Goal: Complete application form

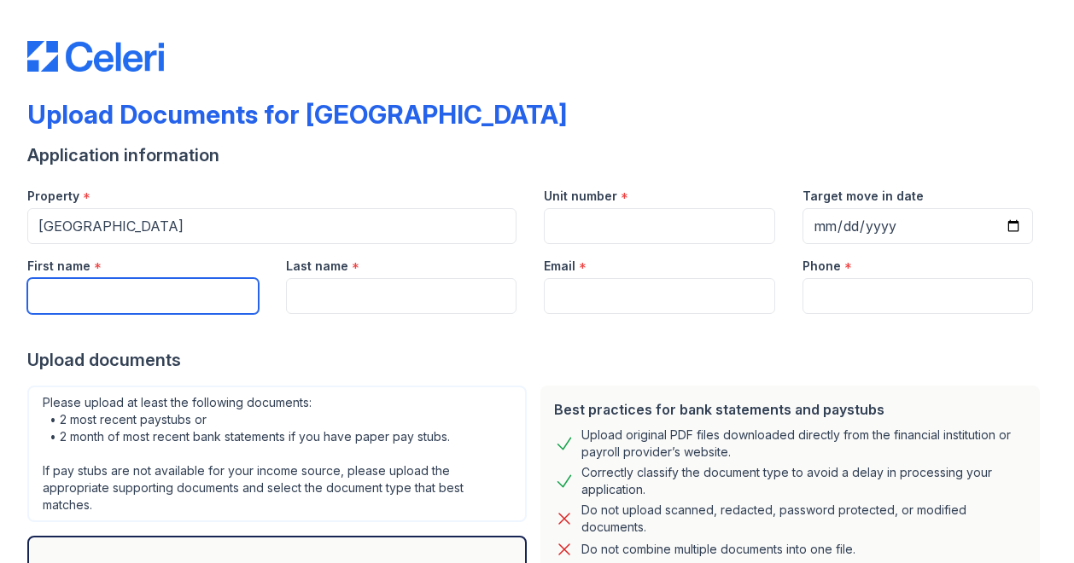
click at [242, 294] on input "First name" at bounding box center [142, 296] width 231 height 36
type input "[PERSON_NAME]"
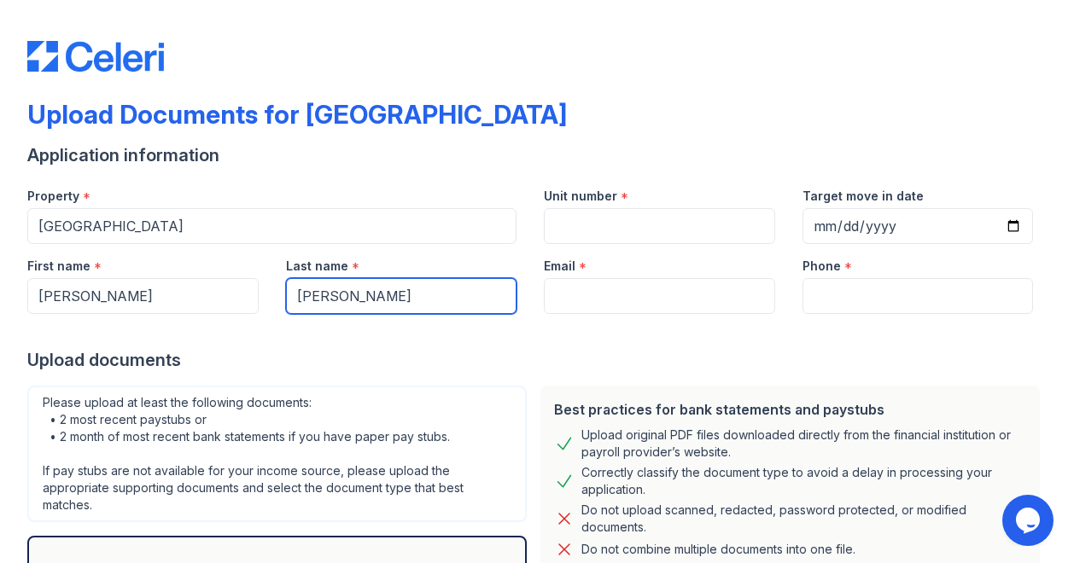
type input "[PERSON_NAME]"
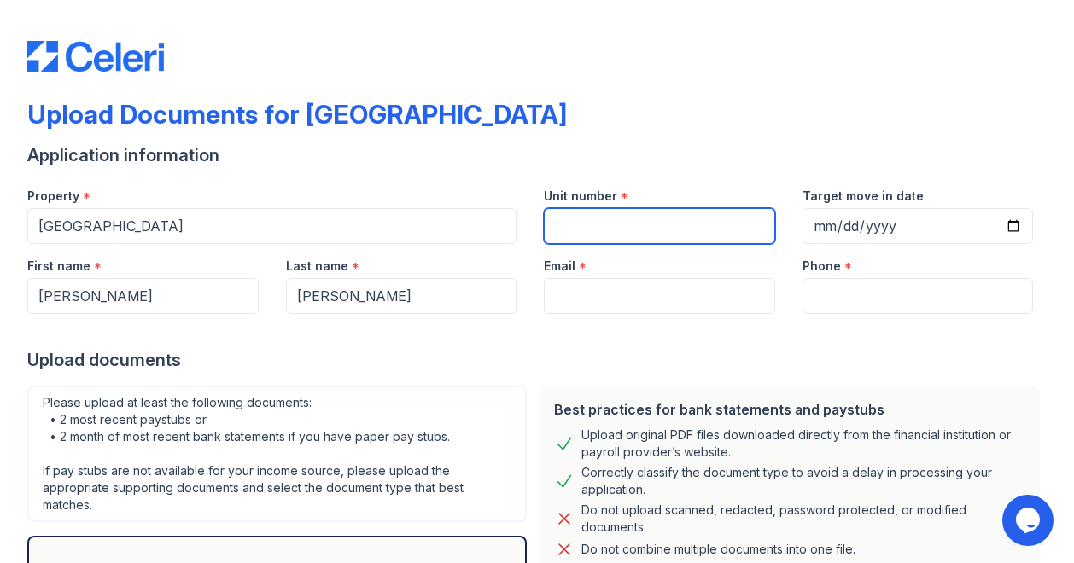
click at [572, 214] on input "Unit number" at bounding box center [659, 226] width 231 height 36
type input "2132"
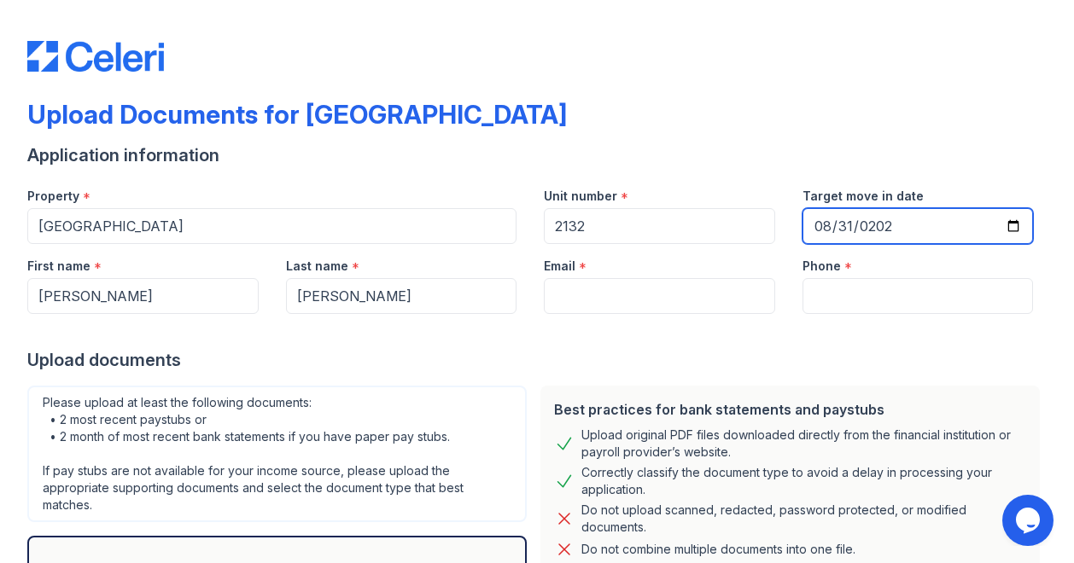
type input "[DATE]"
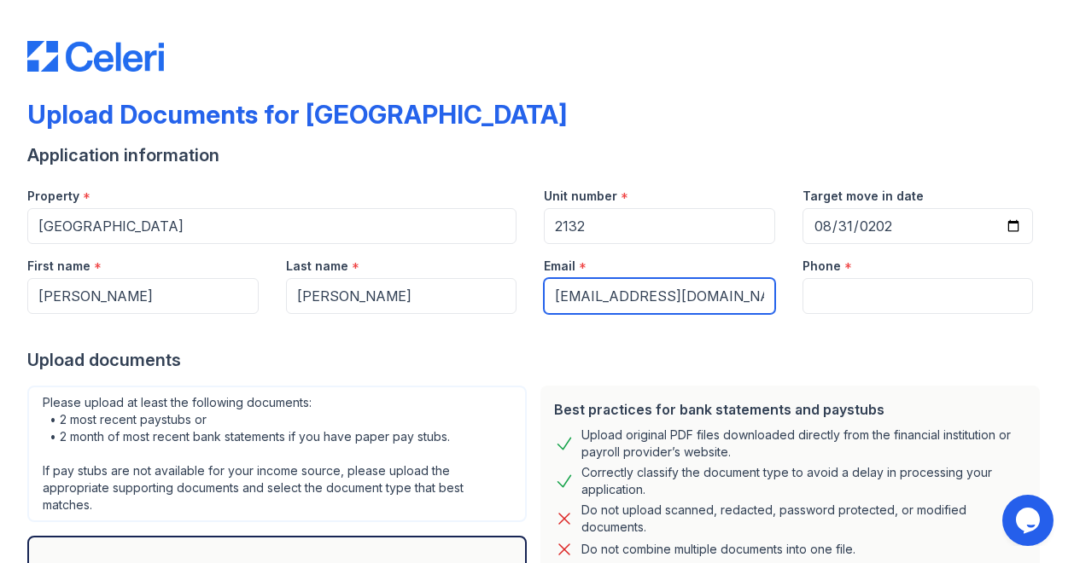
type input "[EMAIL_ADDRESS][DOMAIN_NAME]"
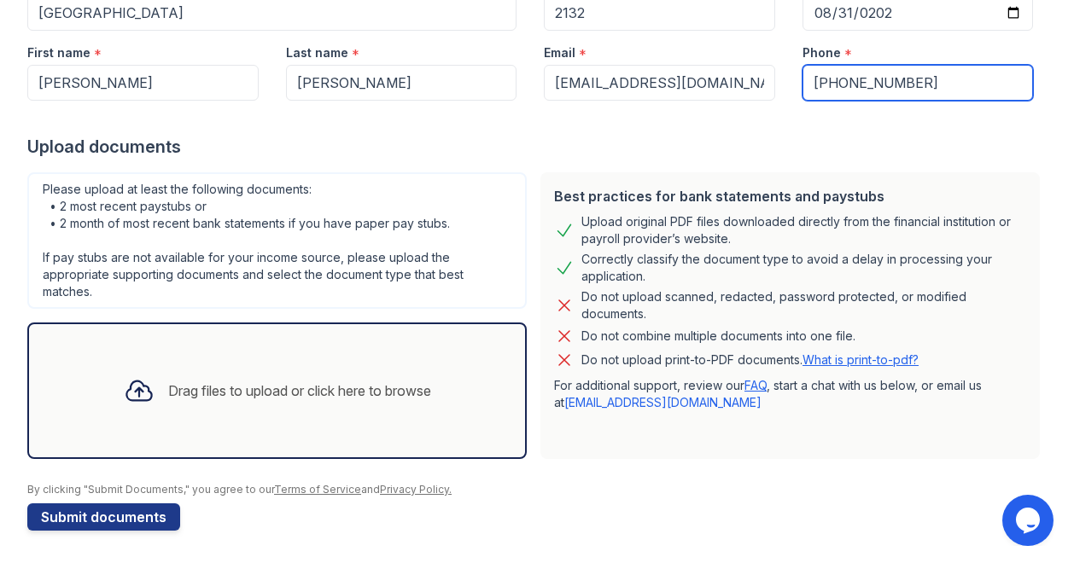
scroll to position [213, 0]
type input "[PHONE_NUMBER]"
click at [297, 388] on div "Drag files to upload or click here to browse" at bounding box center [299, 391] width 263 height 20
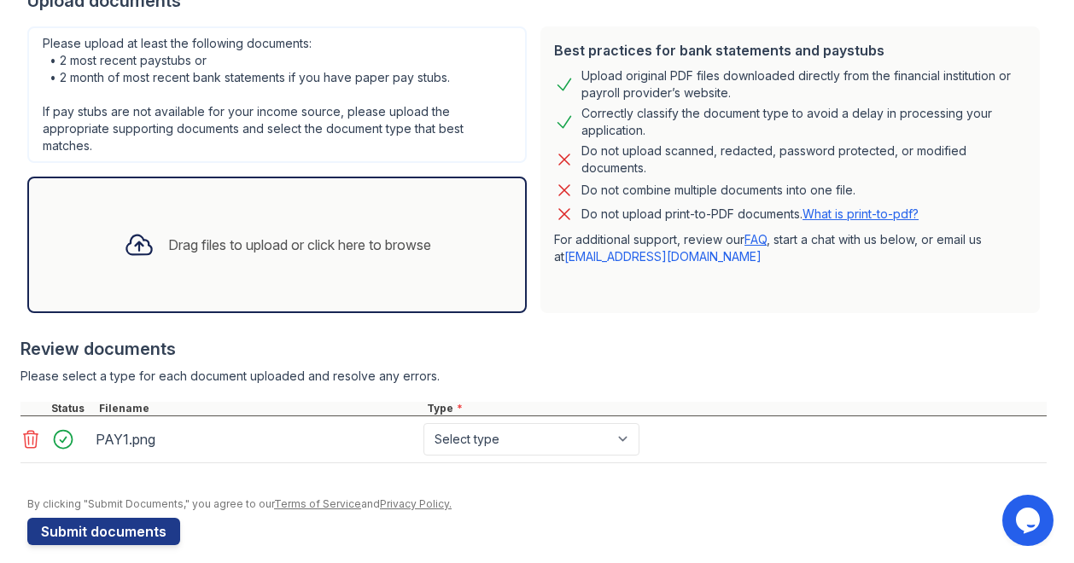
scroll to position [373, 0]
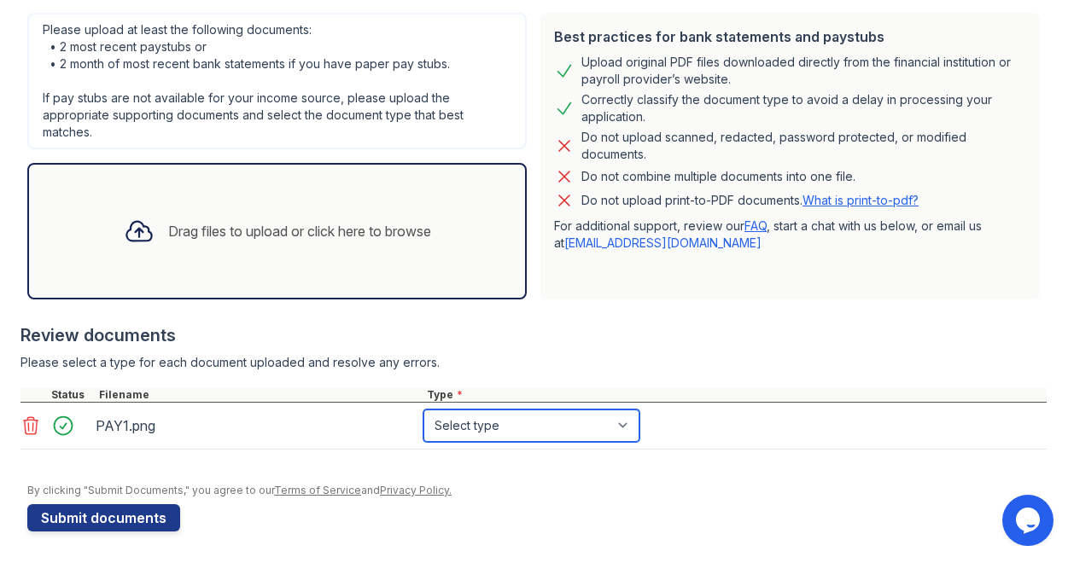
click at [521, 428] on select "Select type Paystub Bank Statement Offer Letter Tax Documents Benefit Award Let…" at bounding box center [531, 426] width 216 height 32
select select "paystub"
click at [423, 410] on select "Select type Paystub Bank Statement Offer Letter Tax Documents Benefit Award Let…" at bounding box center [531, 426] width 216 height 32
click at [289, 221] on div "Drag files to upload or click here to browse" at bounding box center [299, 231] width 263 height 20
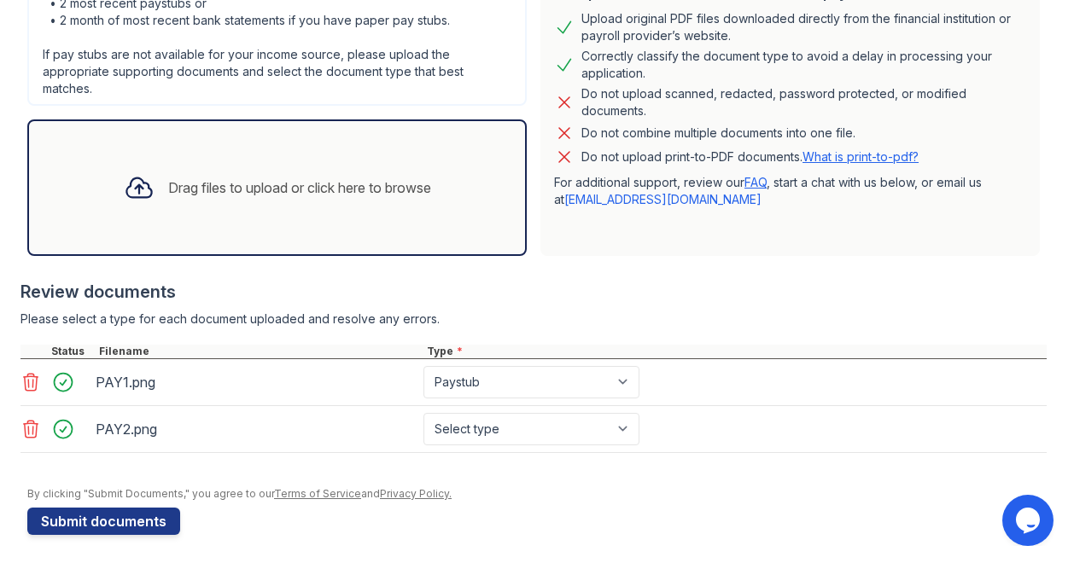
scroll to position [419, 0]
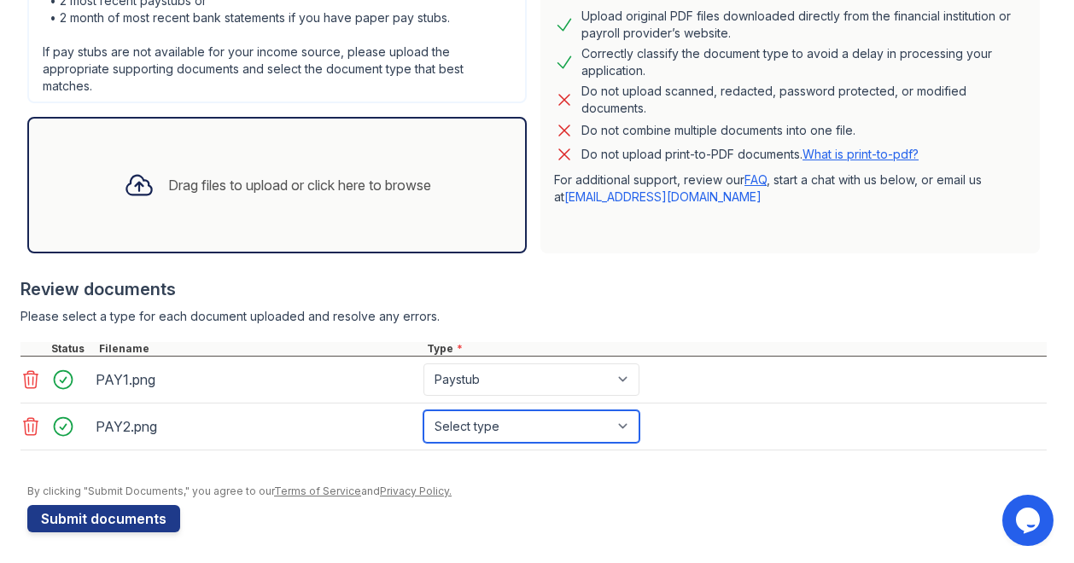
click at [502, 429] on select "Select type Paystub Bank Statement Offer Letter Tax Documents Benefit Award Let…" at bounding box center [531, 427] width 216 height 32
select select "paystub"
click at [423, 411] on select "Select type Paystub Bank Statement Offer Letter Tax Documents Benefit Award Let…" at bounding box center [531, 427] width 216 height 32
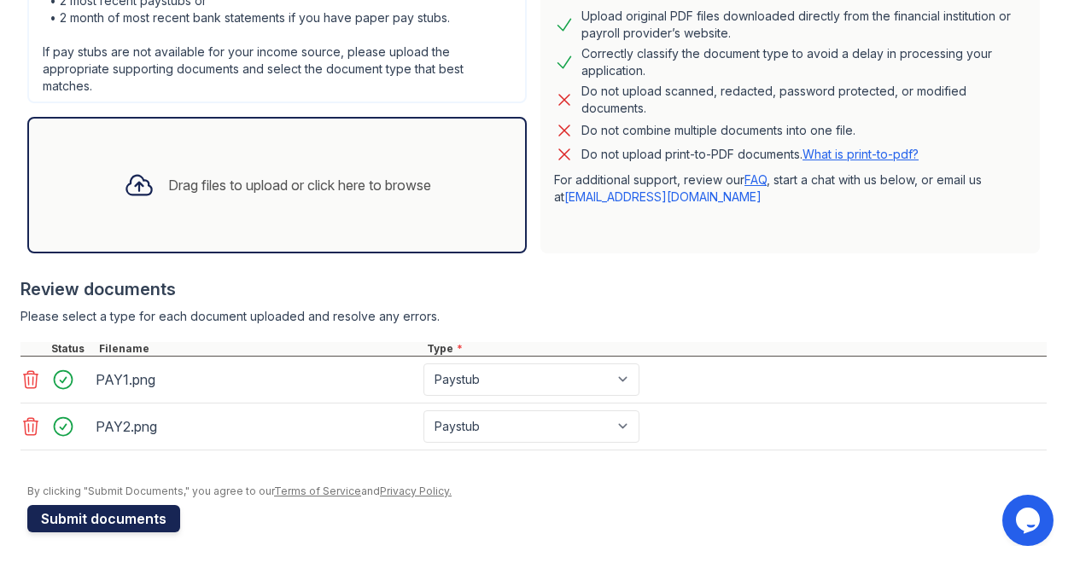
click at [99, 520] on button "Submit documents" at bounding box center [103, 518] width 153 height 27
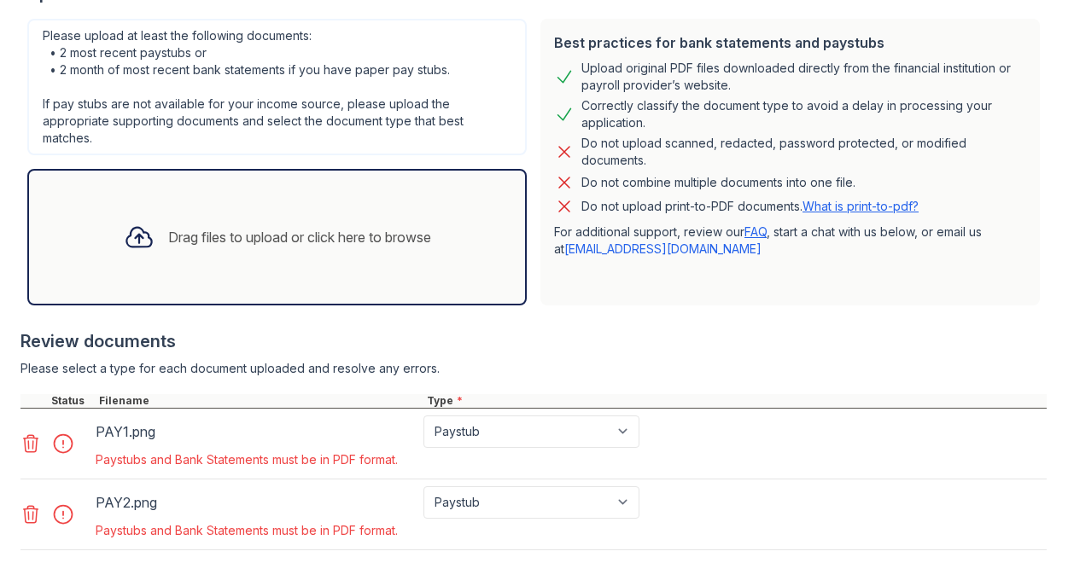
scroll to position [427, 0]
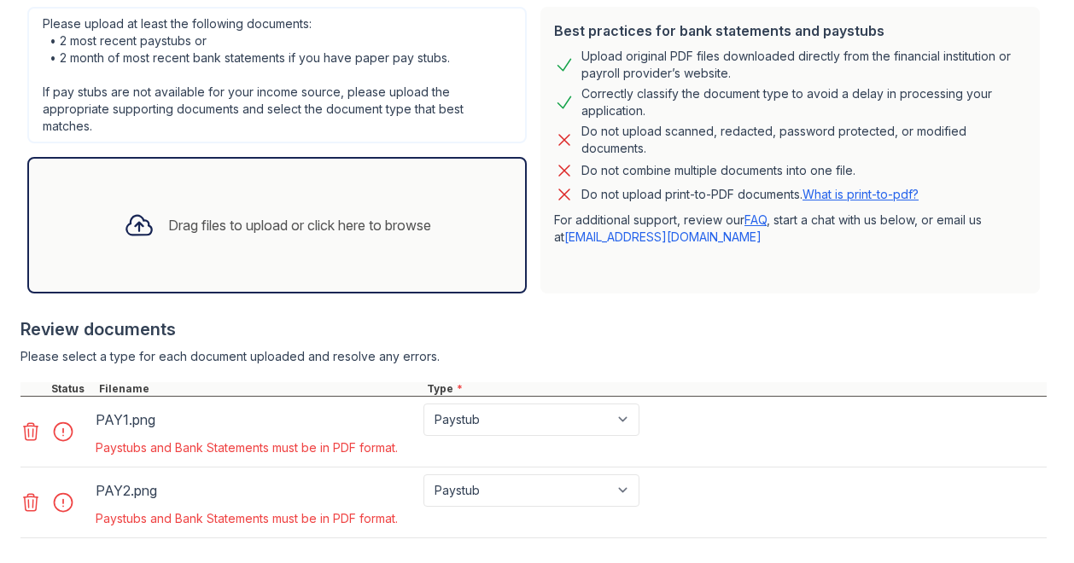
click at [30, 434] on icon at bounding box center [30, 432] width 20 height 20
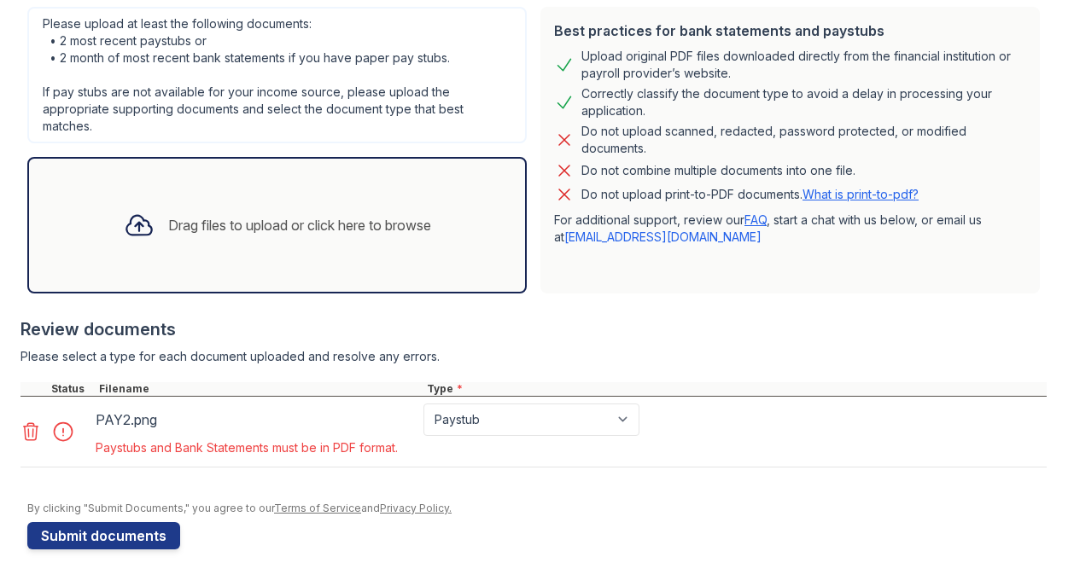
click at [30, 434] on icon at bounding box center [30, 432] width 20 height 20
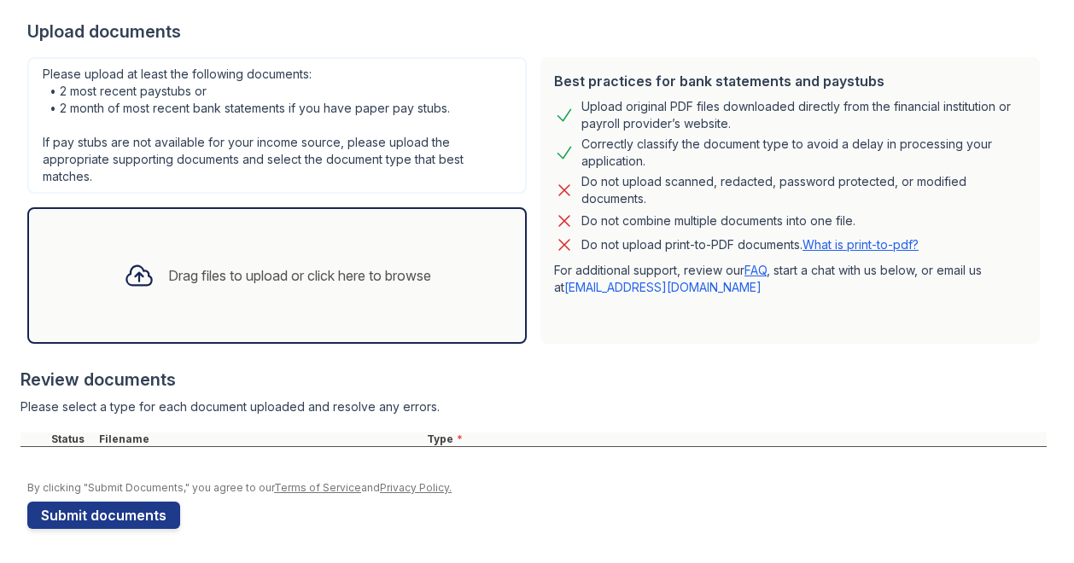
scroll to position [375, 0]
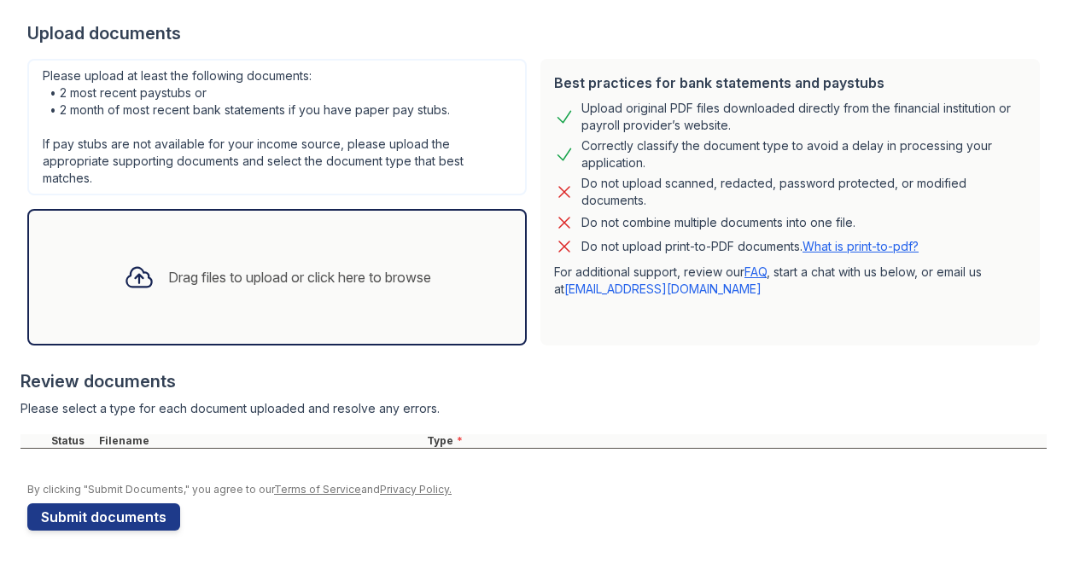
click at [231, 272] on div "Drag files to upload or click here to browse" at bounding box center [299, 277] width 263 height 20
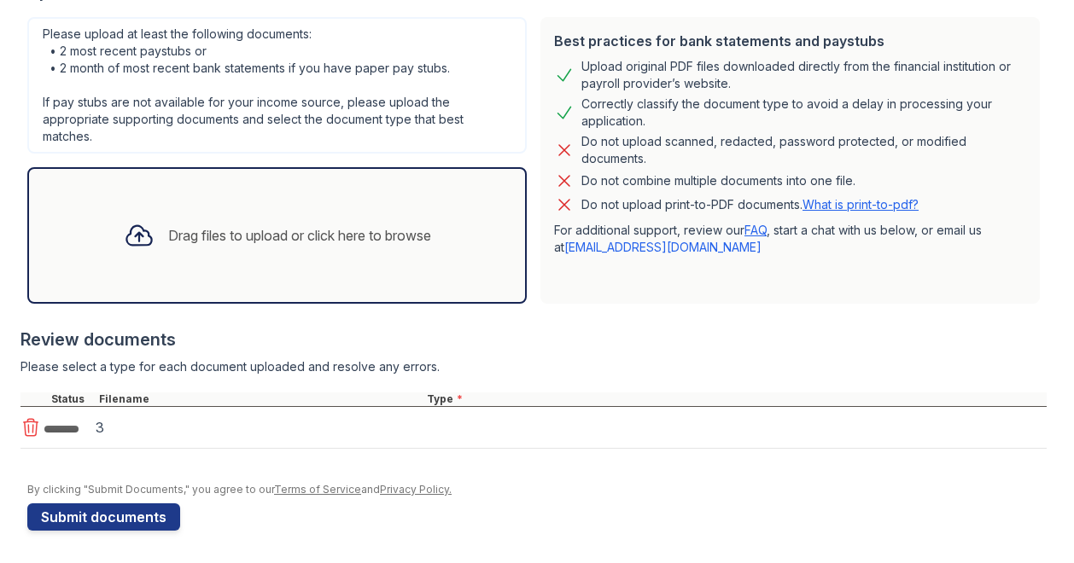
scroll to position [421, 0]
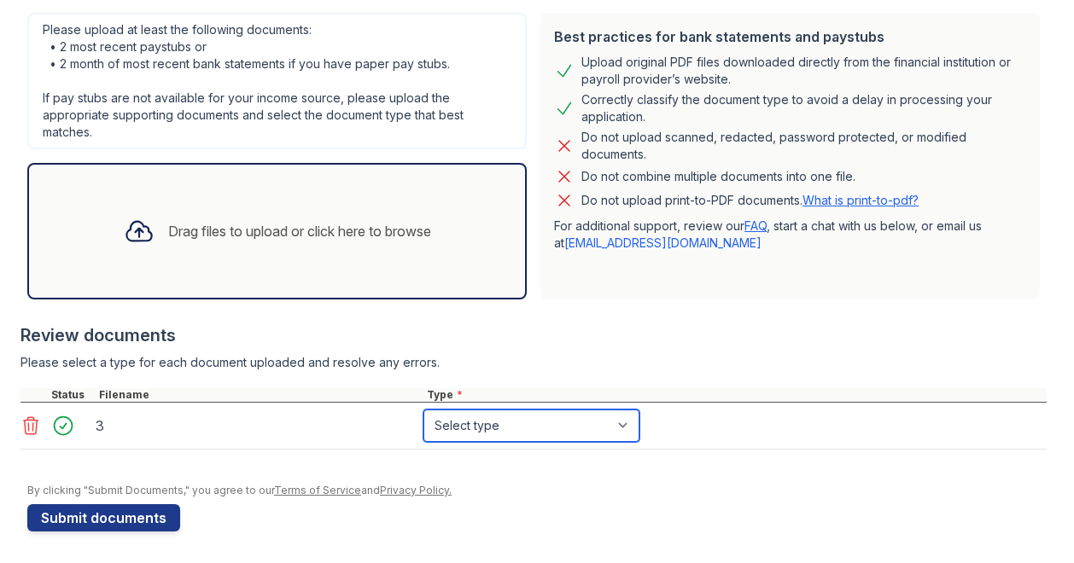
click at [480, 417] on select "Select type Paystub Bank Statement Offer Letter Tax Documents Benefit Award Let…" at bounding box center [531, 426] width 216 height 32
select select "paystub"
click at [423, 410] on select "Select type Paystub Bank Statement Offer Letter Tax Documents Benefit Award Let…" at bounding box center [531, 426] width 216 height 32
click at [208, 222] on div "Drag files to upload or click here to browse" at bounding box center [299, 231] width 263 height 20
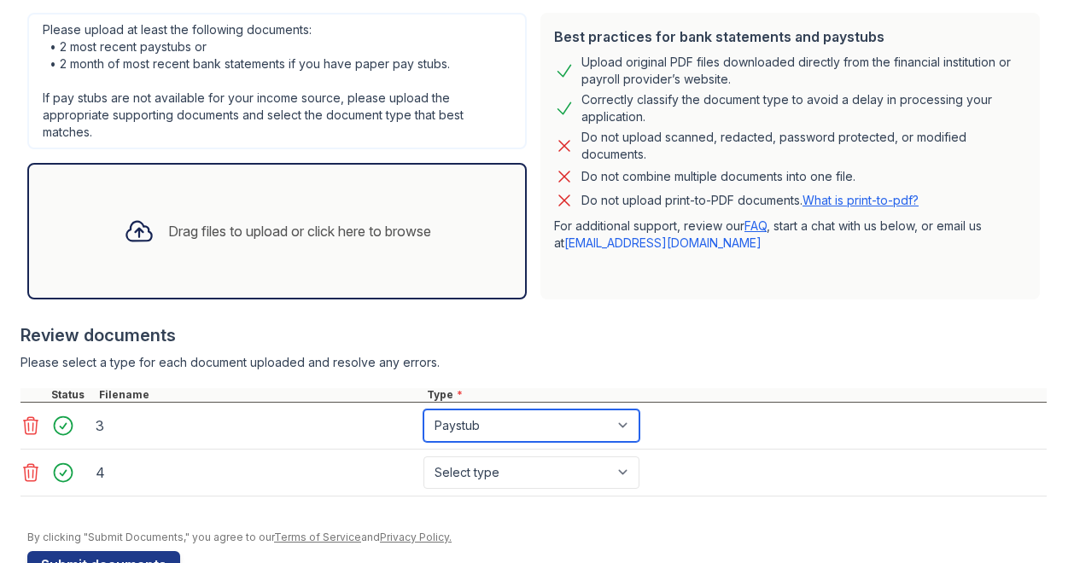
click at [534, 434] on select "Select type Paystub Bank Statement Offer Letter Tax Documents Benefit Award Let…" at bounding box center [531, 426] width 216 height 32
click at [423, 410] on select "Select type Paystub Bank Statement Offer Letter Tax Documents Benefit Award Let…" at bounding box center [531, 426] width 216 height 32
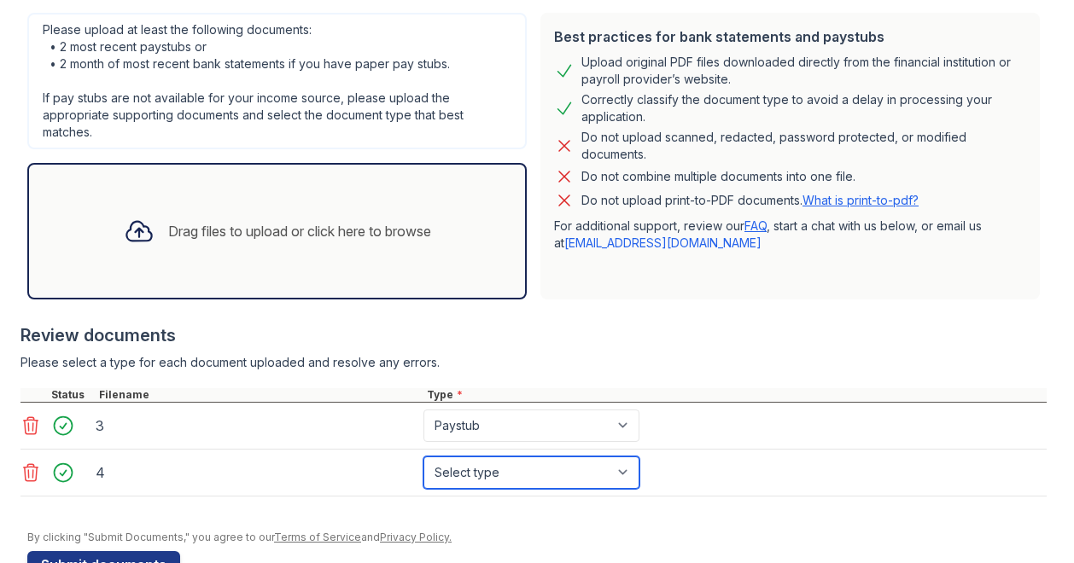
click at [483, 477] on select "Select type Paystub Bank Statement Offer Letter Tax Documents Benefit Award Let…" at bounding box center [531, 473] width 216 height 32
select select "paystub"
click at [423, 457] on select "Select type Paystub Bank Statement Offer Letter Tax Documents Benefit Award Let…" at bounding box center [531, 473] width 216 height 32
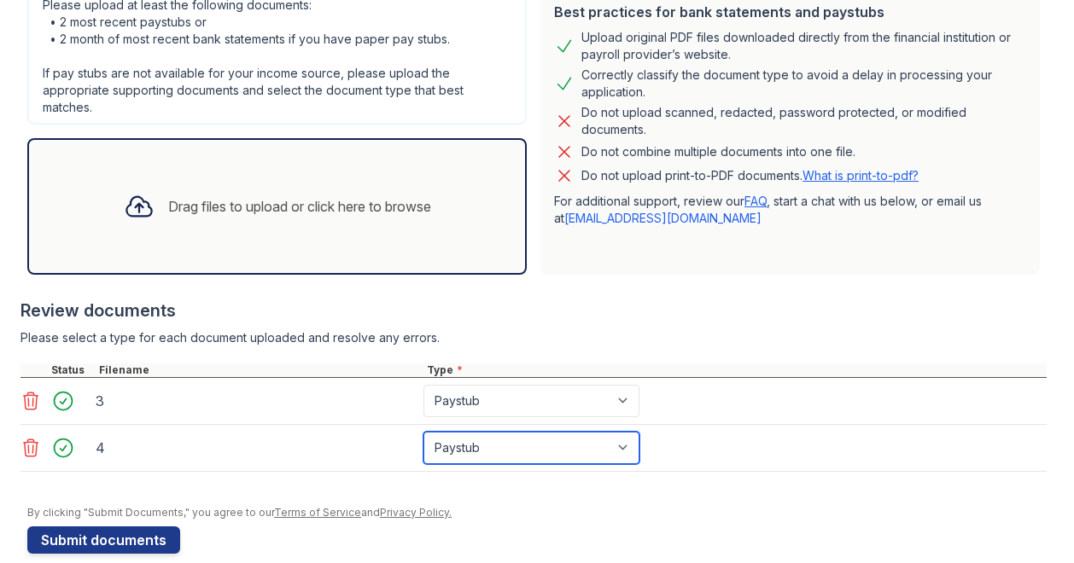
scroll to position [467, 0]
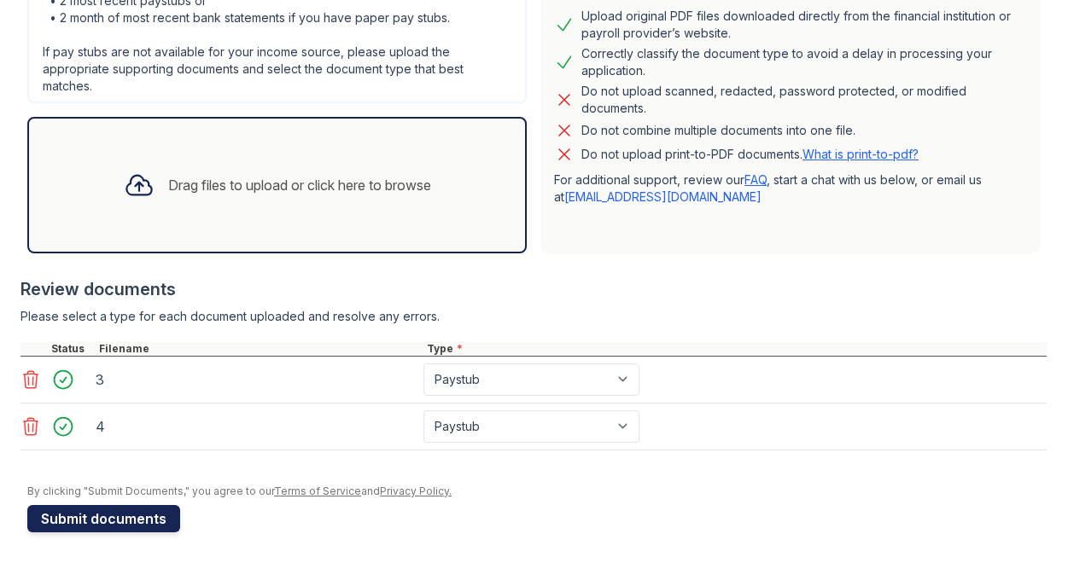
click at [72, 515] on button "Submit documents" at bounding box center [103, 518] width 153 height 27
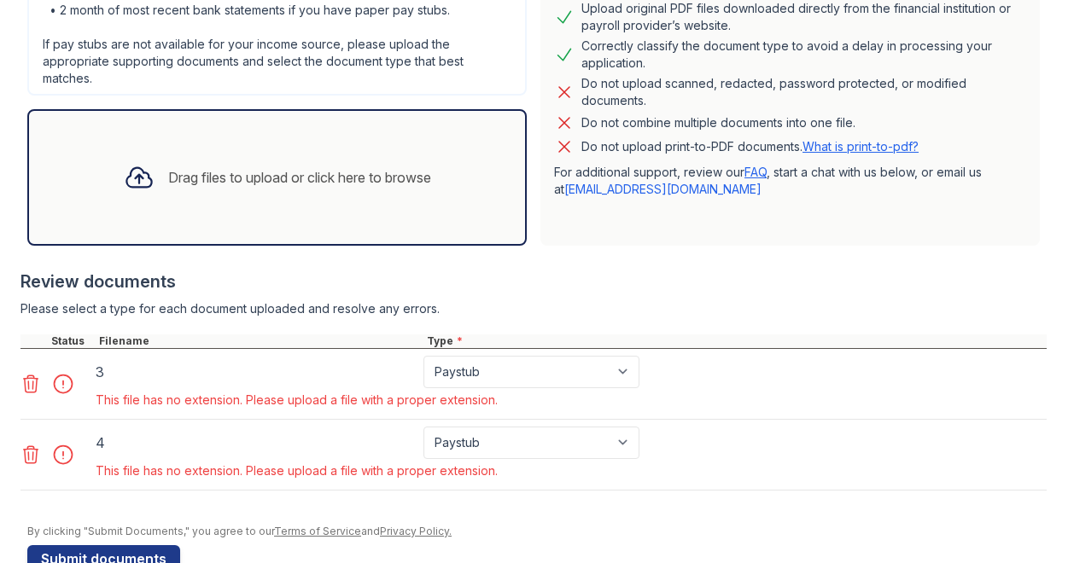
scroll to position [515, 0]
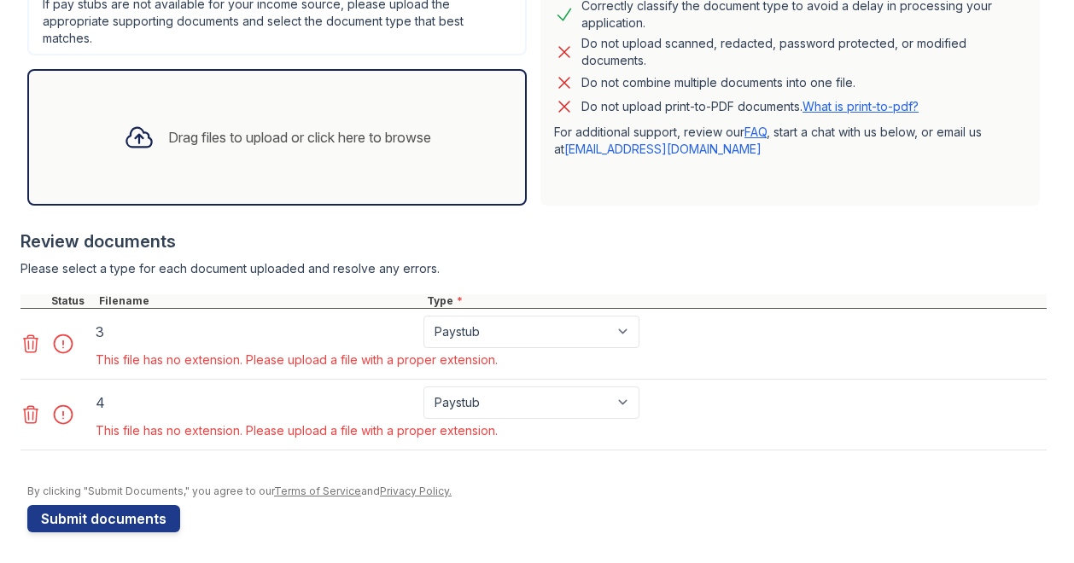
click at [31, 341] on icon at bounding box center [30, 344] width 20 height 20
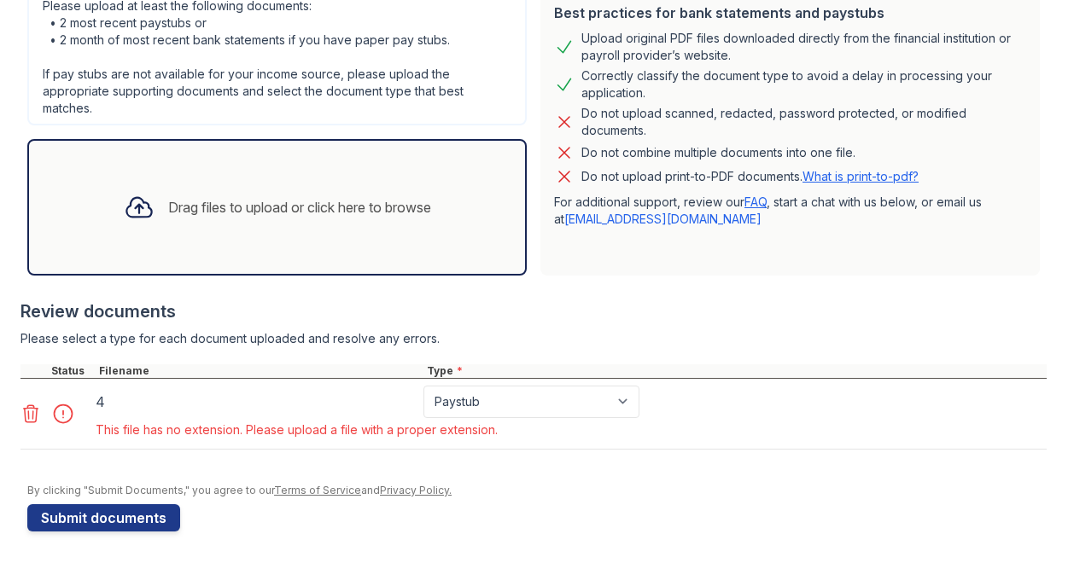
click at [30, 409] on icon at bounding box center [30, 414] width 20 height 20
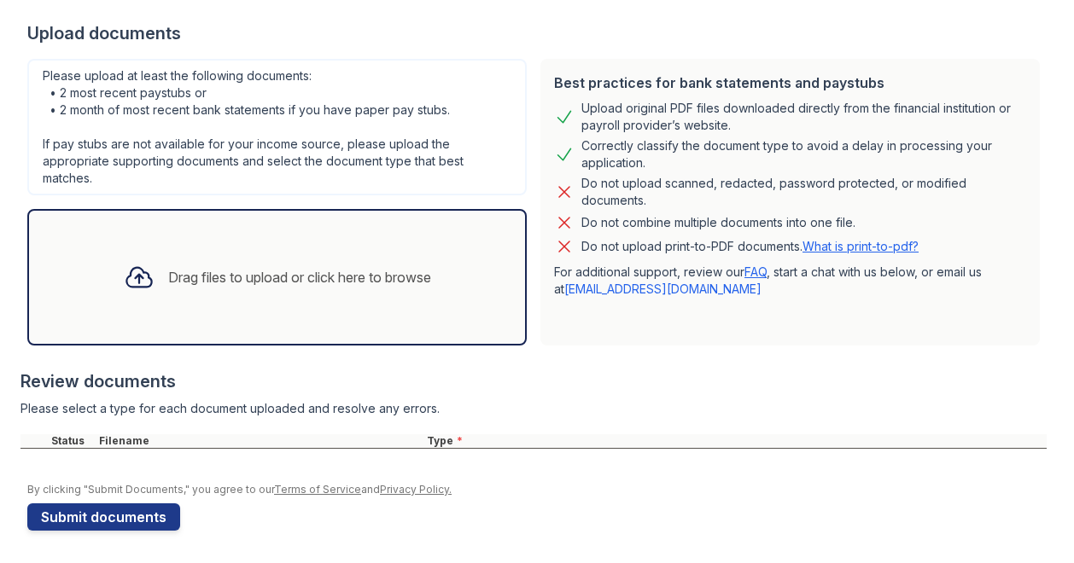
click at [865, 245] on link "What is print-to-pdf?" at bounding box center [860, 246] width 116 height 15
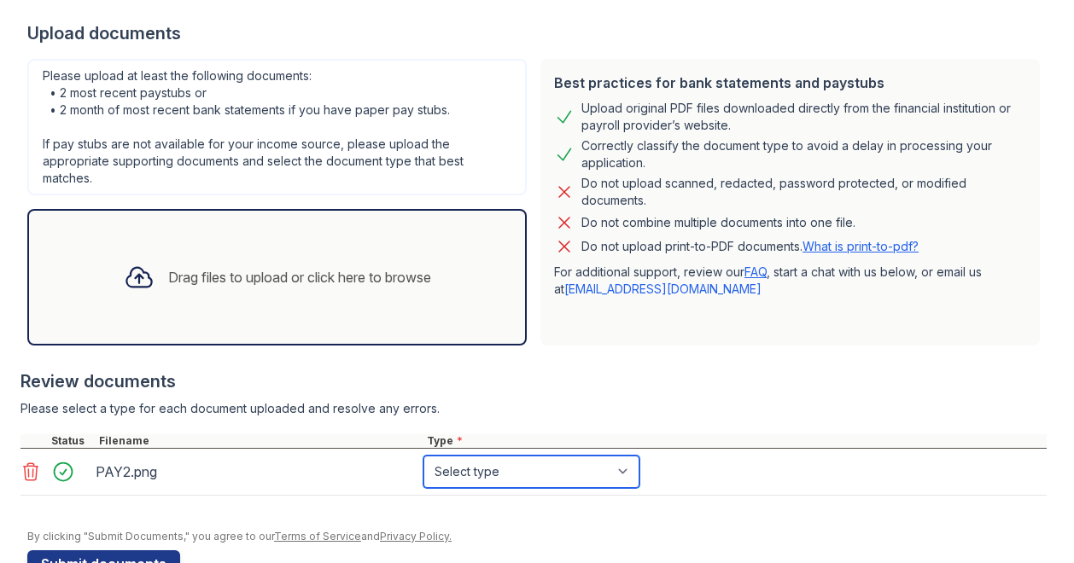
click at [596, 469] on select "Select type Paystub Bank Statement Offer Letter Tax Documents Benefit Award Let…" at bounding box center [531, 472] width 216 height 32
click at [22, 465] on icon at bounding box center [30, 472] width 20 height 20
